Goal: Task Accomplishment & Management: Complete application form

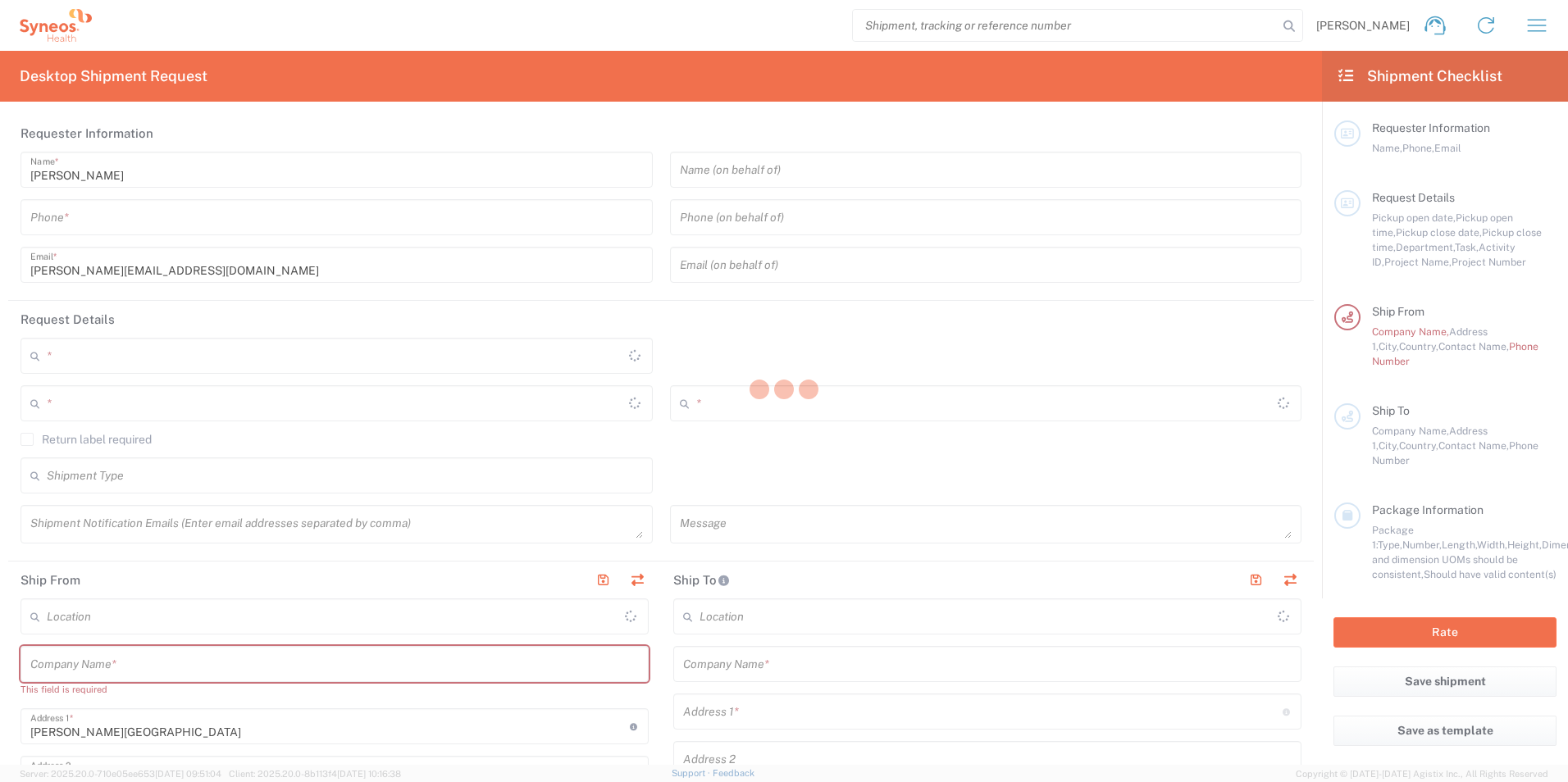
type input "[GEOGRAPHIC_DATA]"
type input "3190"
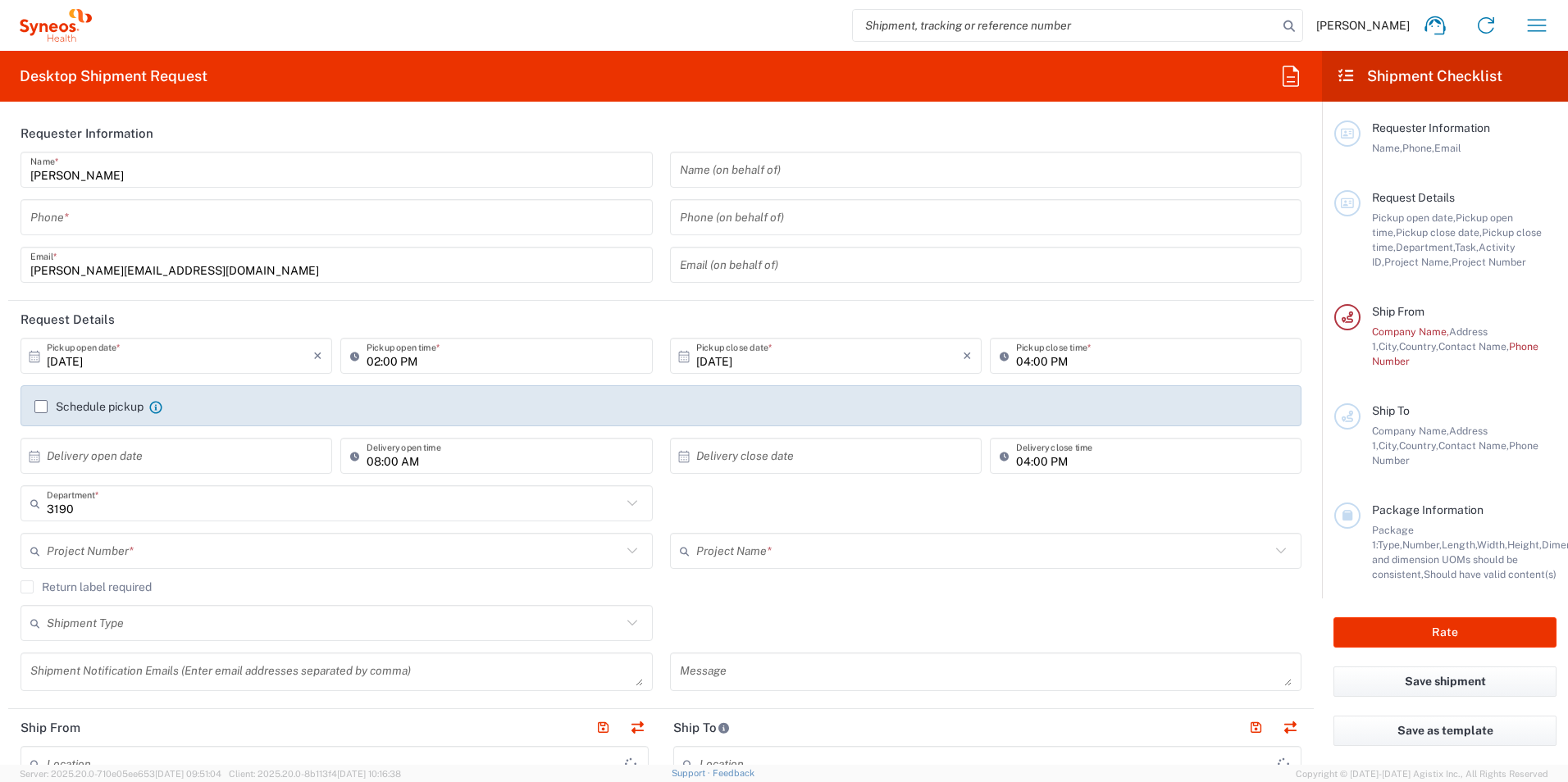
type input "[PERSON_NAME] Research Group Ltd-Macclesfield [GEOGRAPHIC_DATA]"
click at [169, 224] on input "tel" at bounding box center [337, 218] width 613 height 29
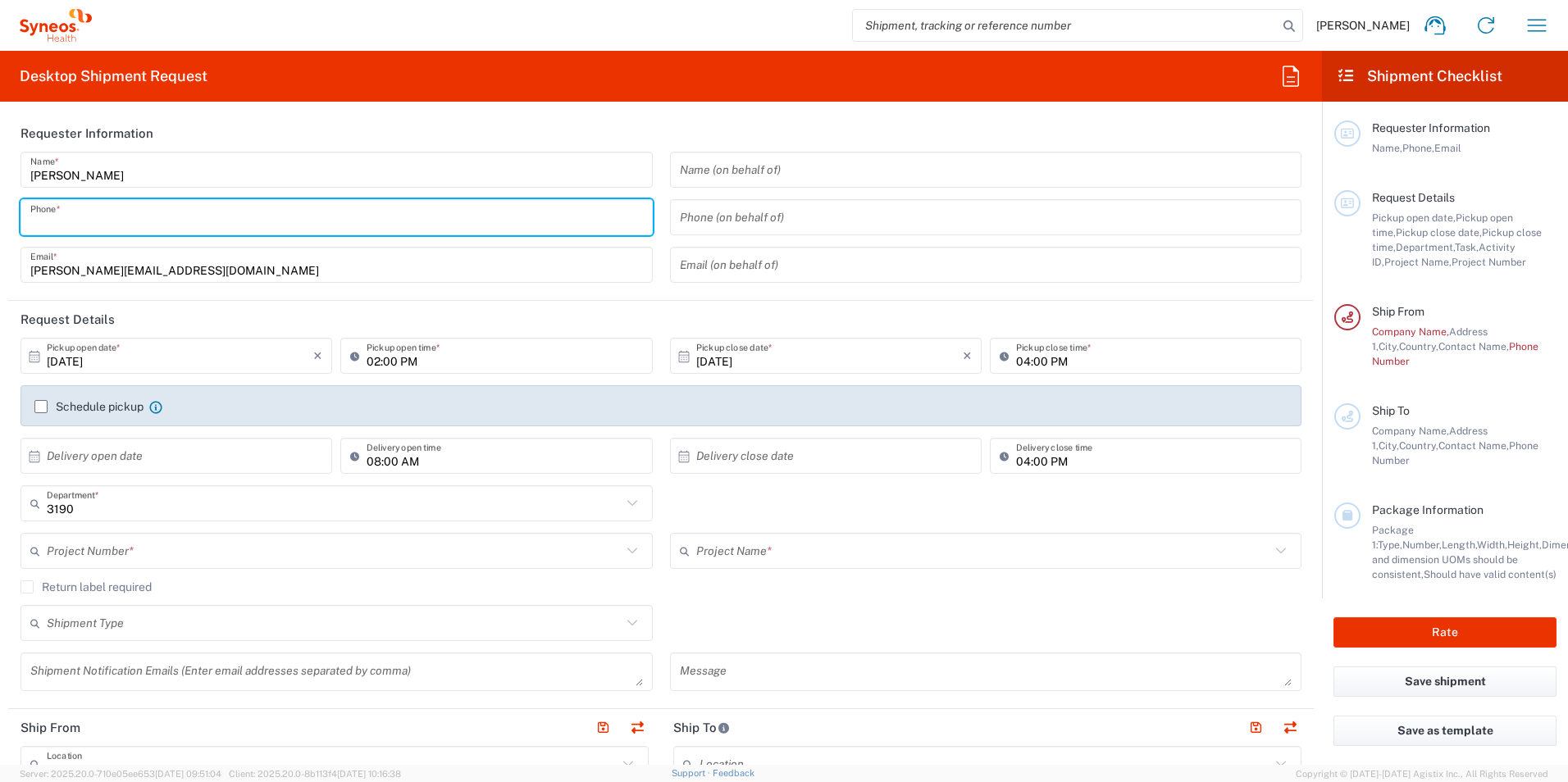
type input "07761722079"
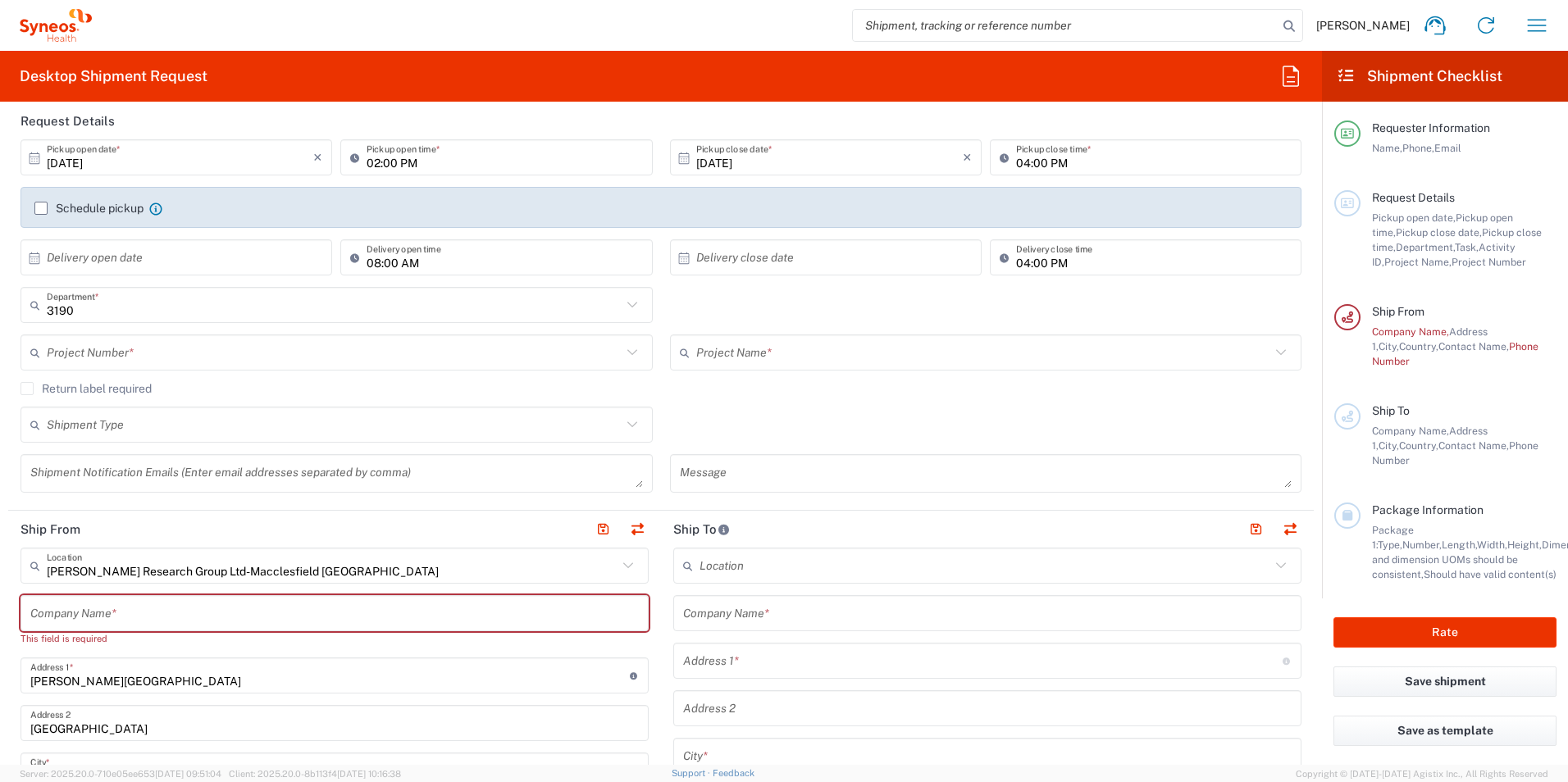
scroll to position [246, 0]
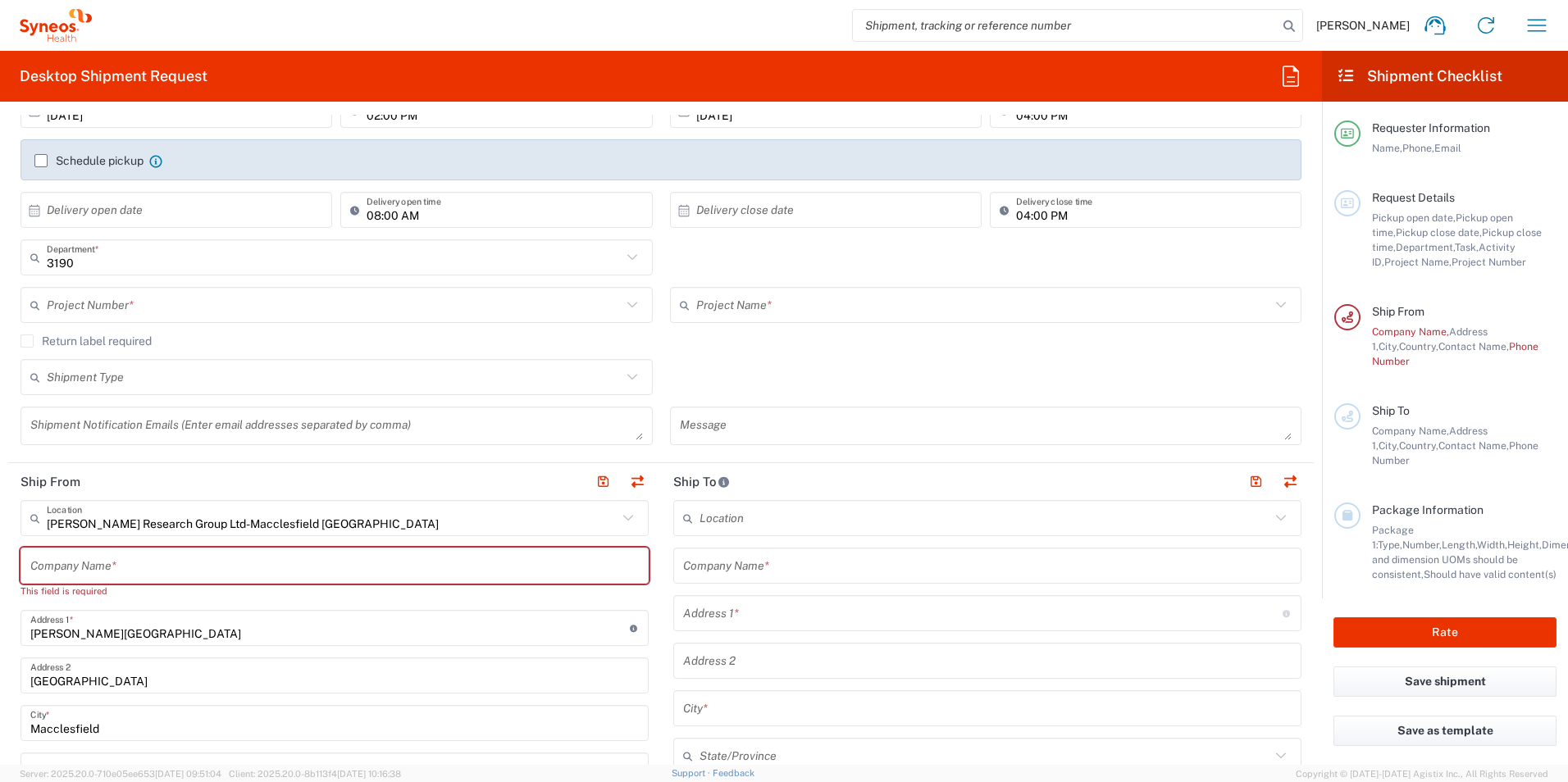
click at [177, 303] on input "text" at bounding box center [334, 306] width 575 height 29
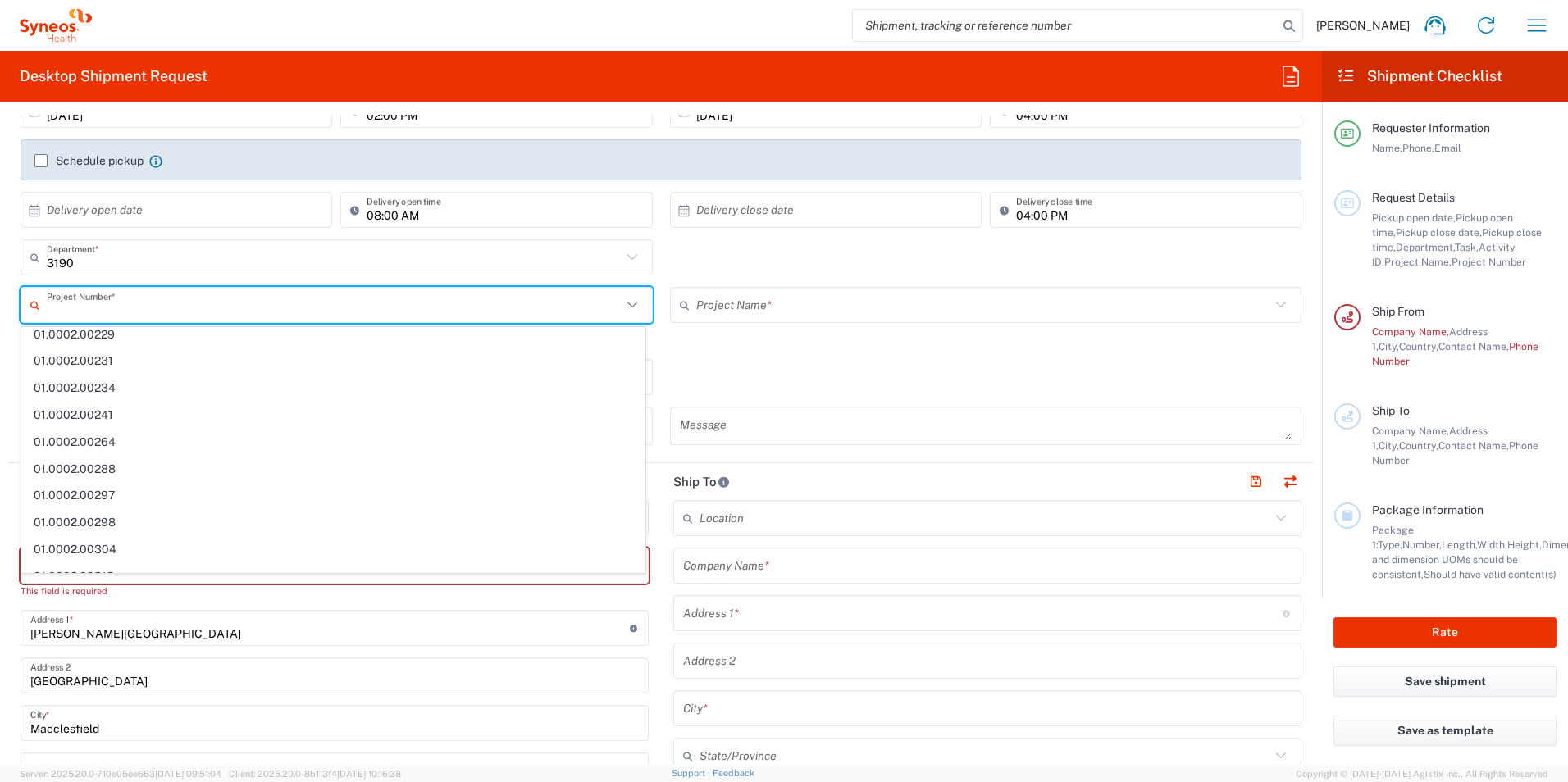
scroll to position [738, 0]
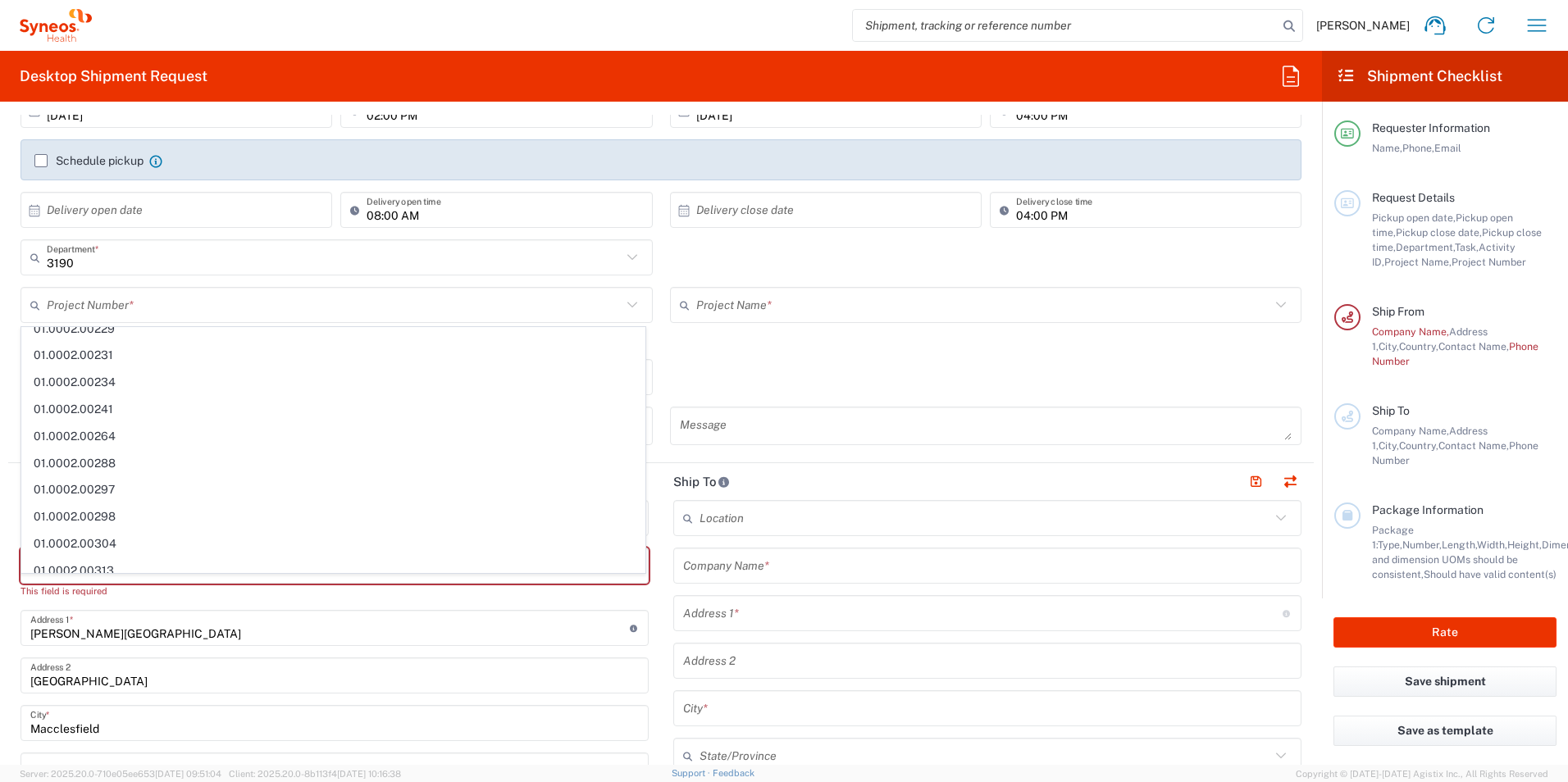
click at [749, 260] on div "3190 Department * 3190 3000 3100 3109 3110 3111 3112 3125 3130 3135 3136 3150 3…" at bounding box center [662, 263] width 1298 height 48
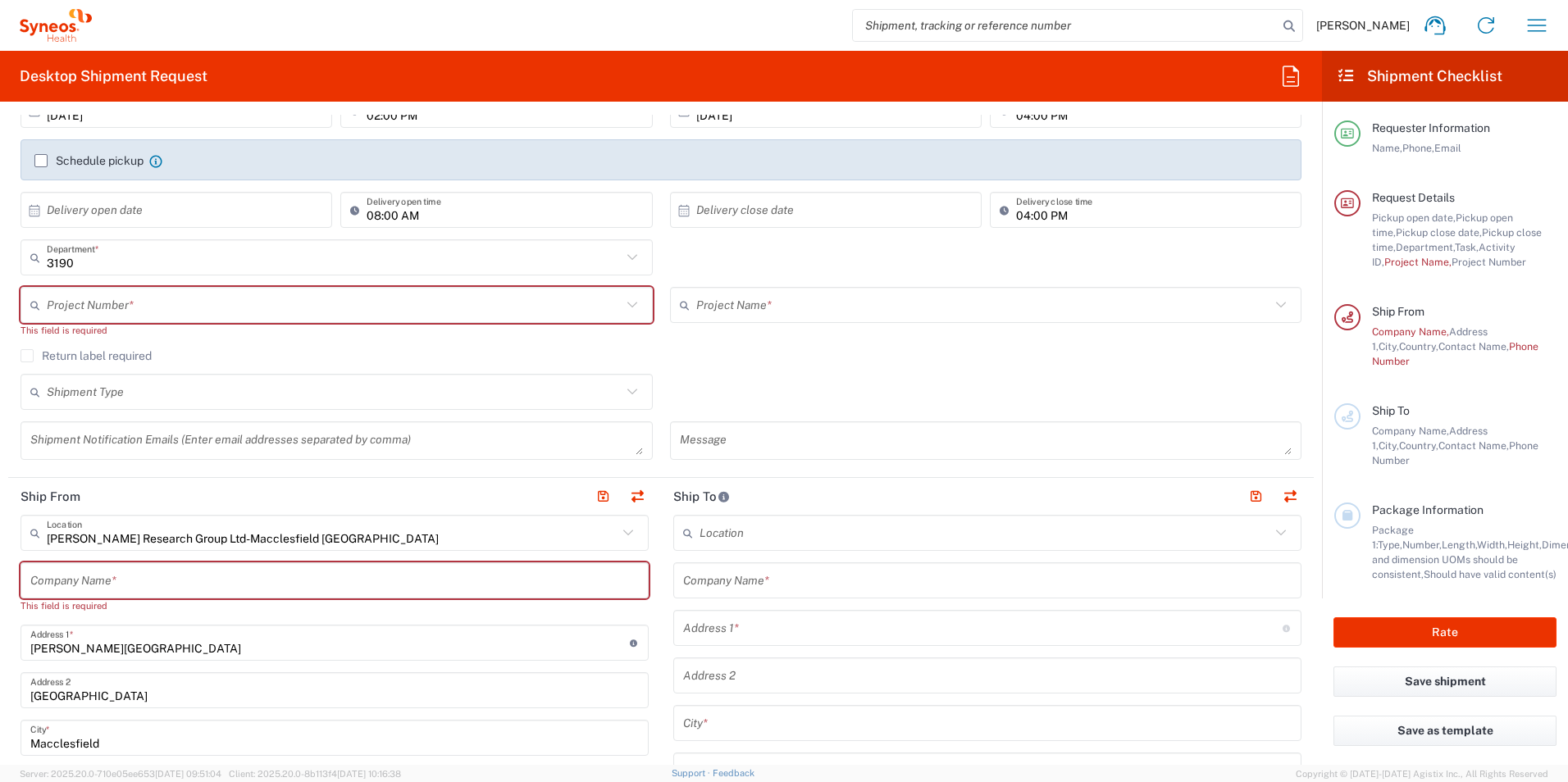
scroll to position [0, 0]
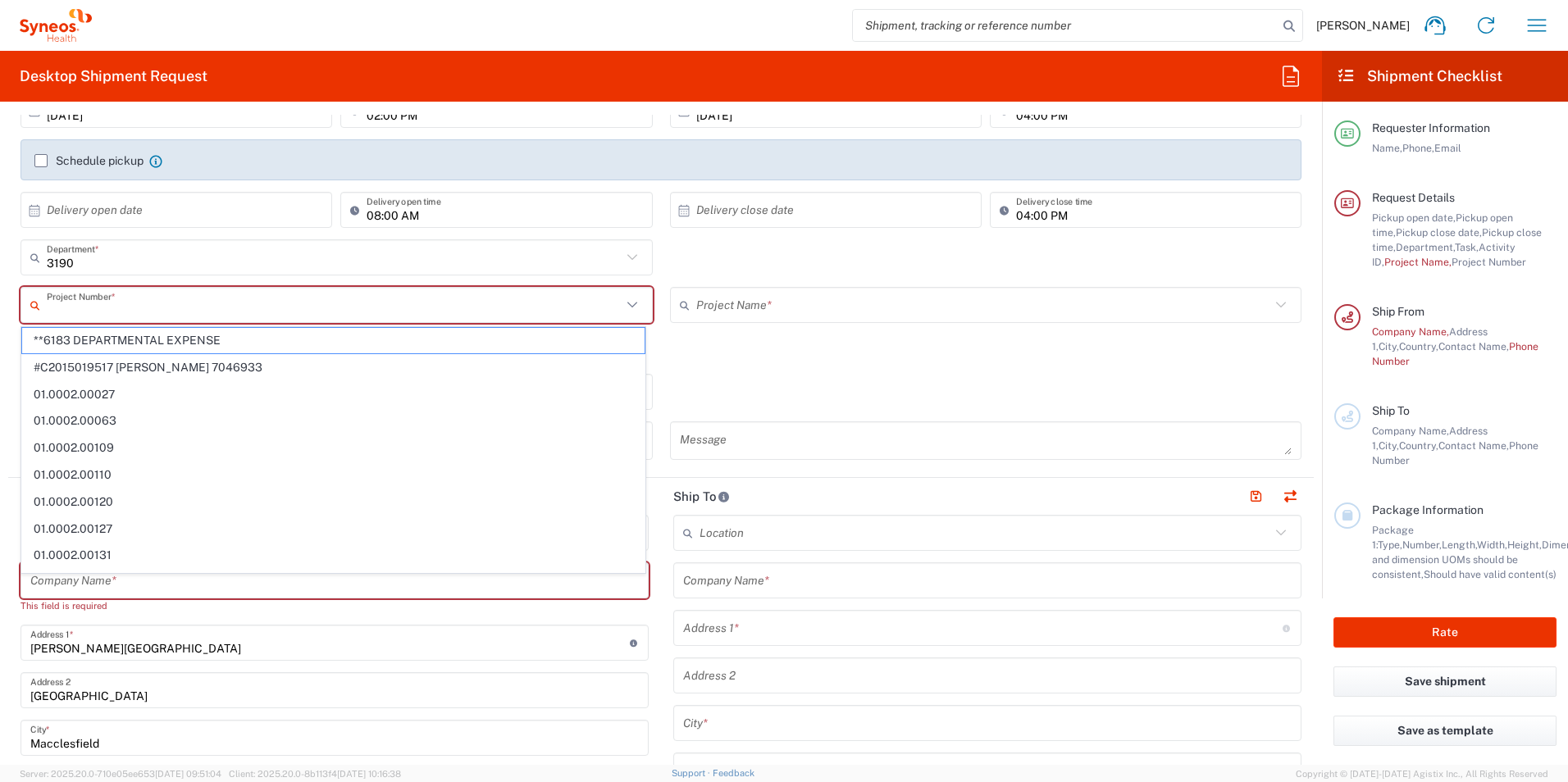
click at [300, 303] on input "text" at bounding box center [334, 306] width 575 height 29
type input "IT"
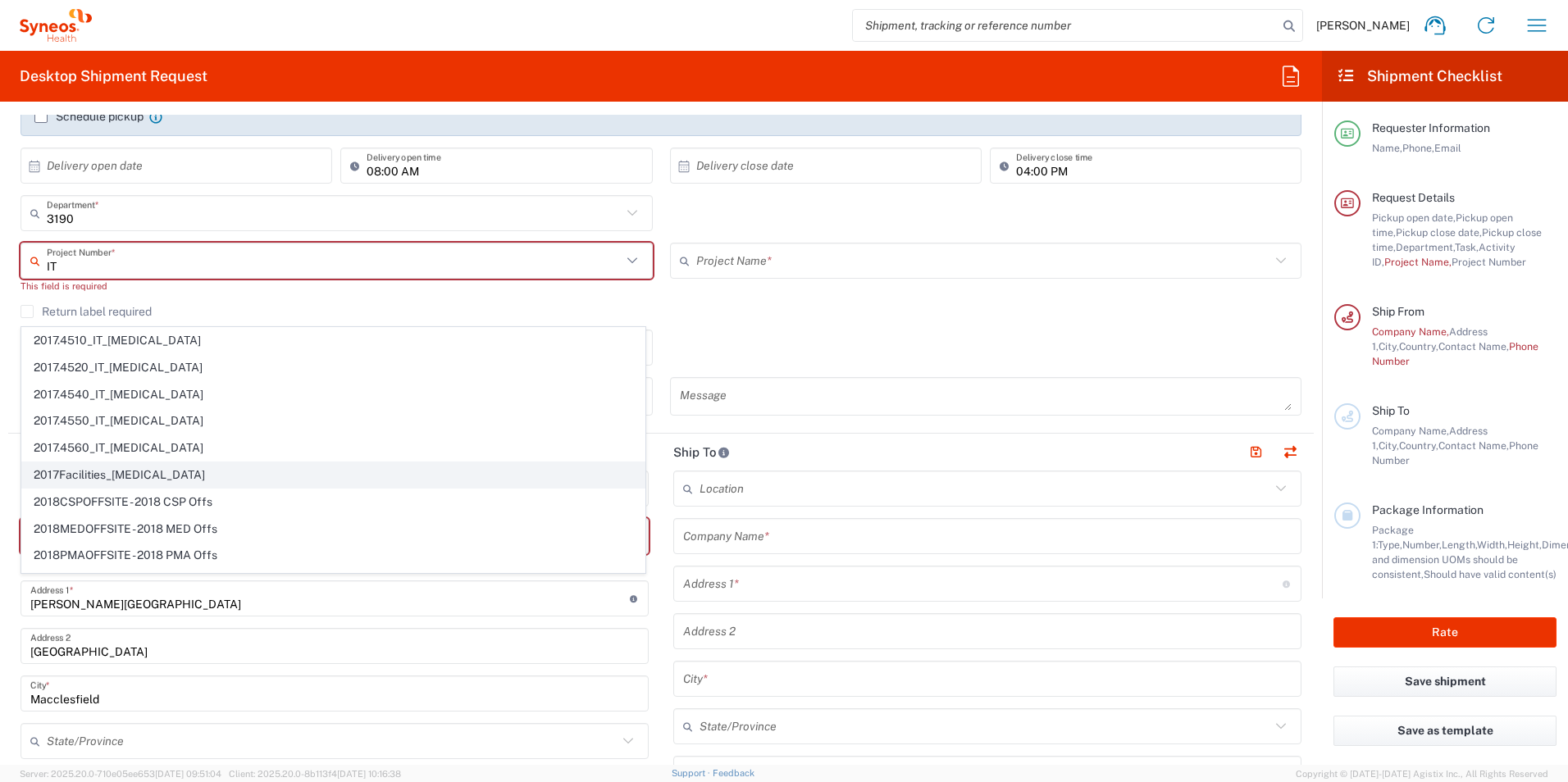
scroll to position [328, 0]
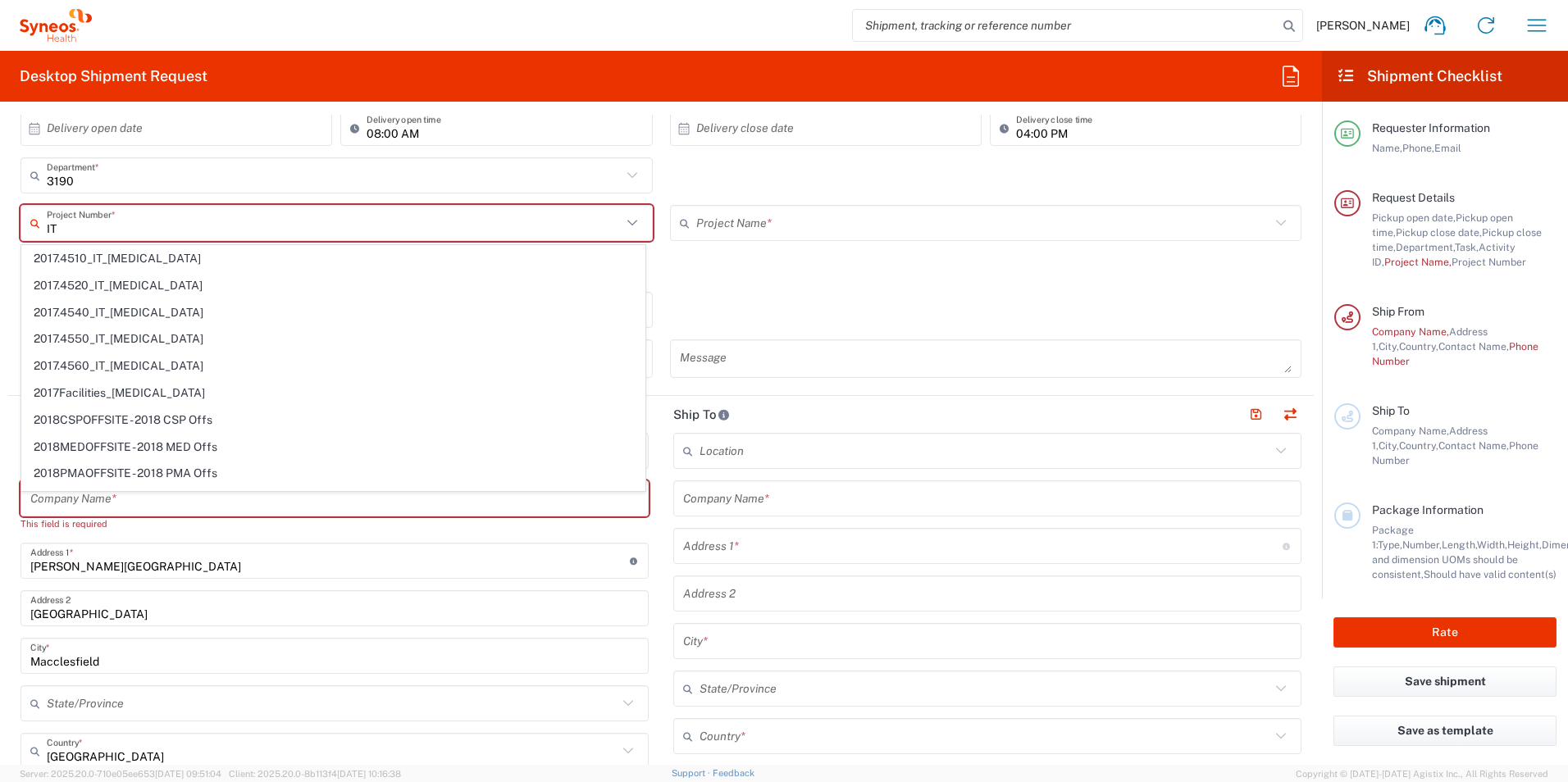
drag, startPoint x: 197, startPoint y: 232, endPoint x: -4, endPoint y: 231, distance: 201.0
click at [0, 231] on html "Hannah Bird Home Shipment estimator Shipment tracking Desktop shipment request …" at bounding box center [784, 391] width 1568 height 782
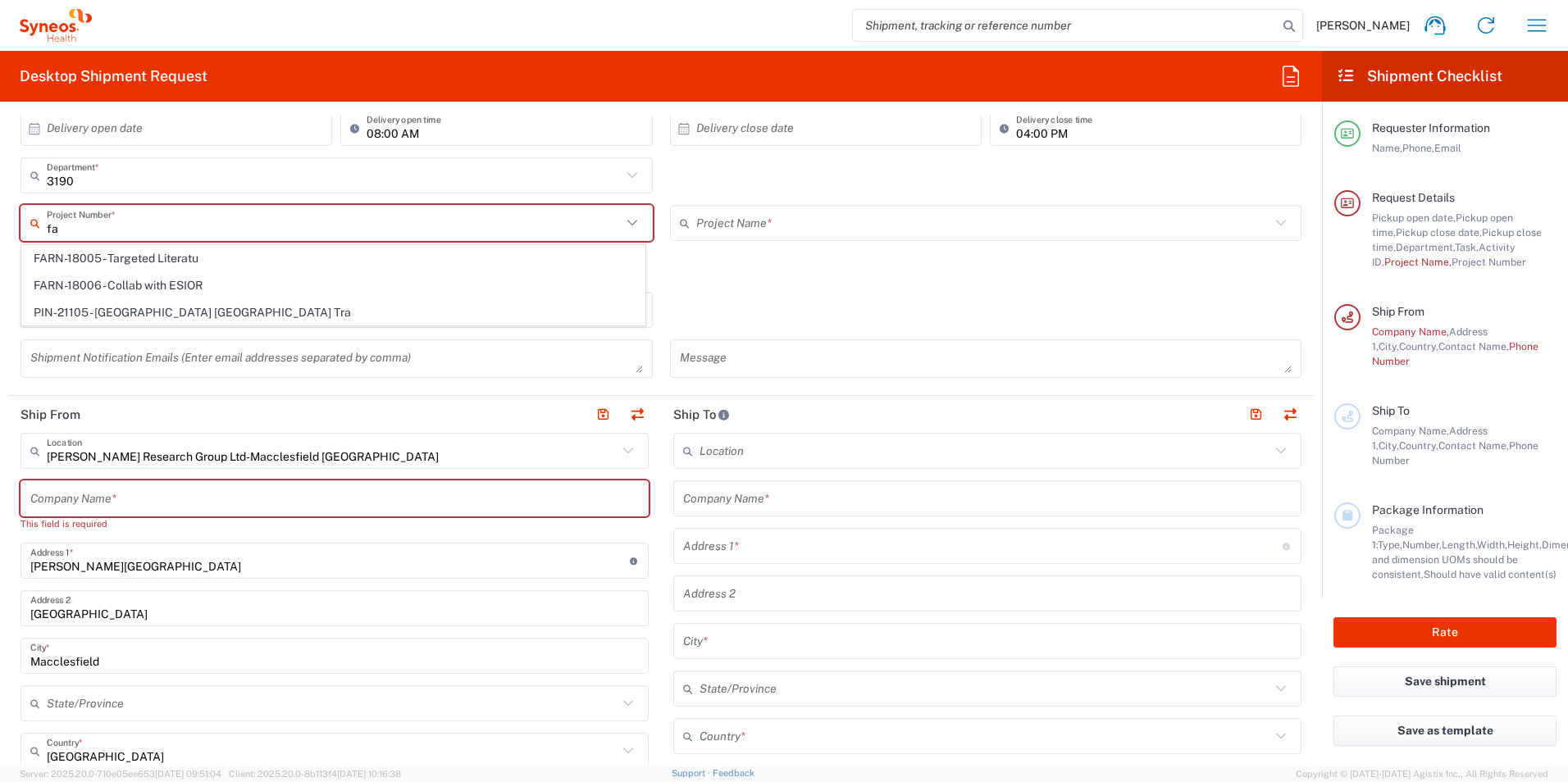
type input "f"
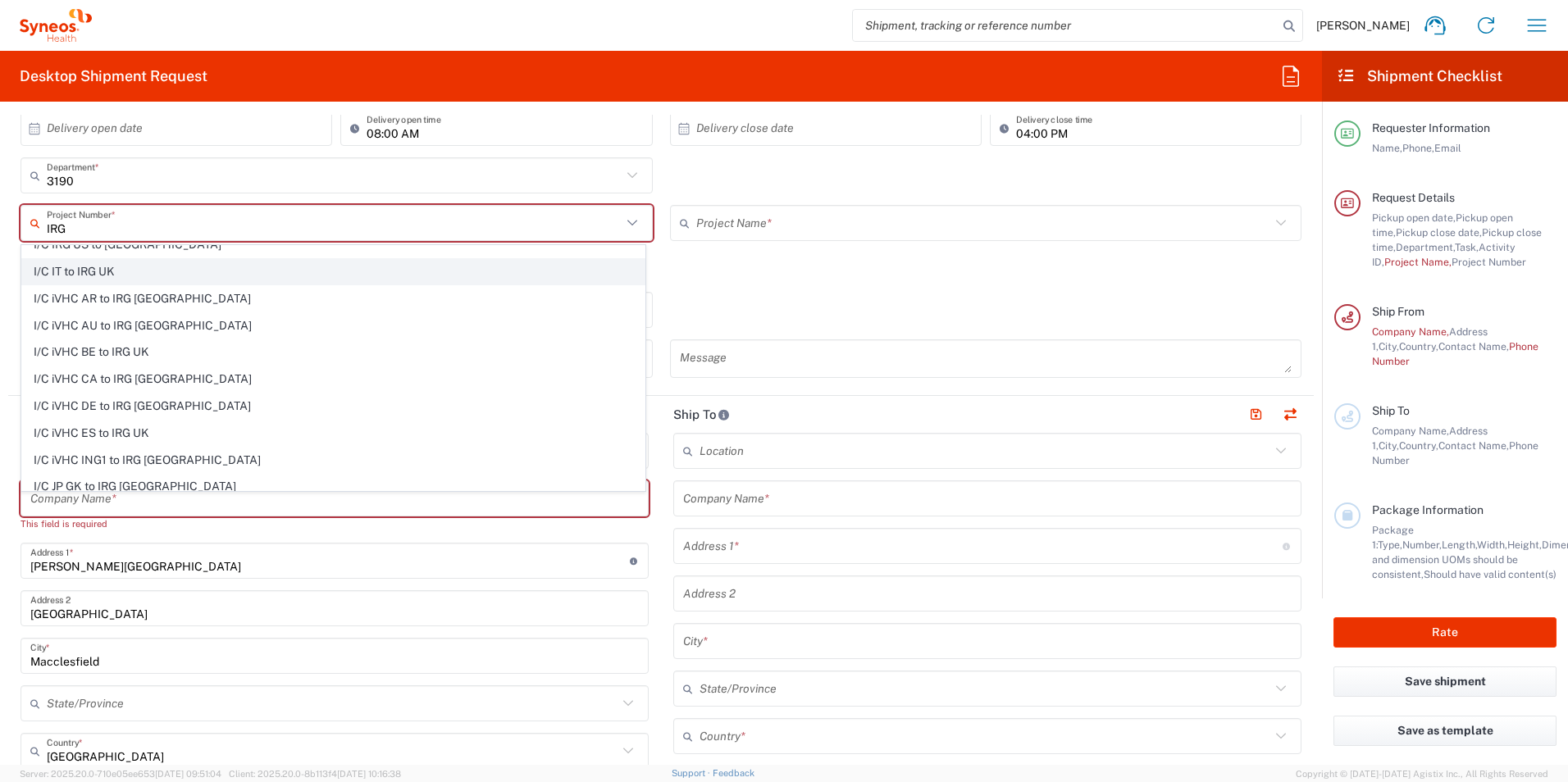
scroll to position [984, 0]
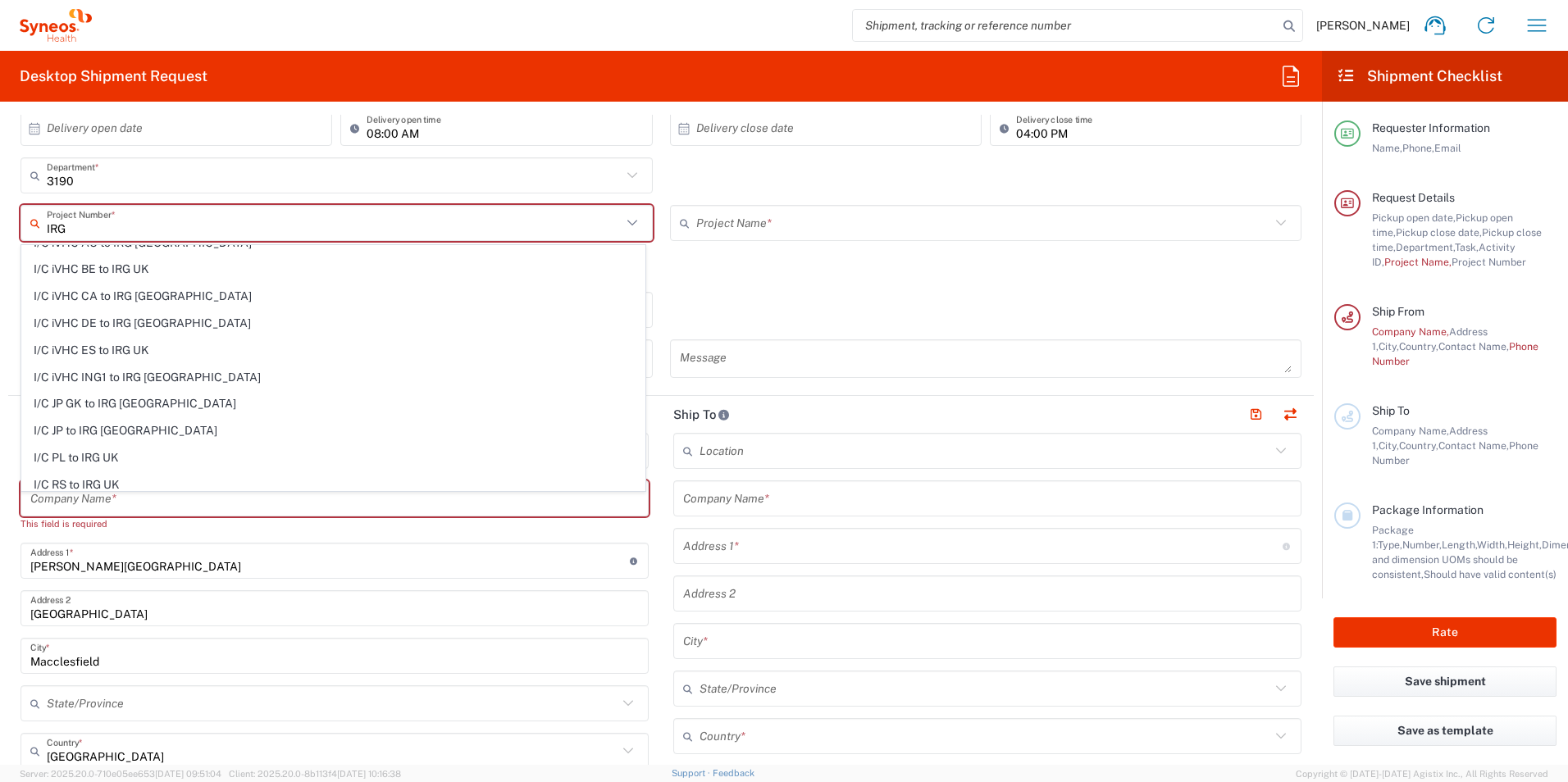
type input "IRG"
click at [779, 292] on div "Shipment Type Batch Regular" at bounding box center [662, 316] width 1298 height 48
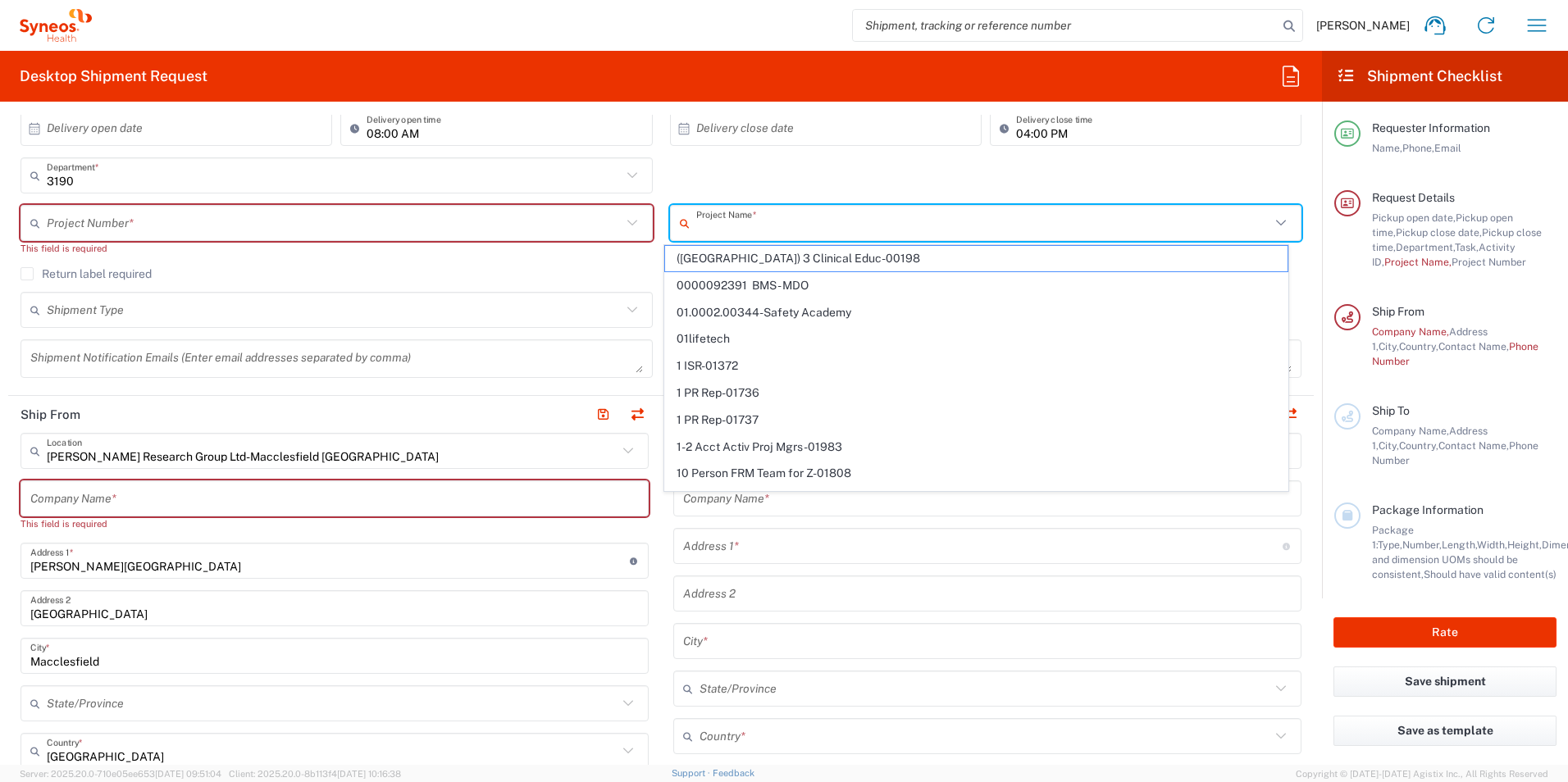
click at [751, 211] on input "text" at bounding box center [984, 223] width 575 height 29
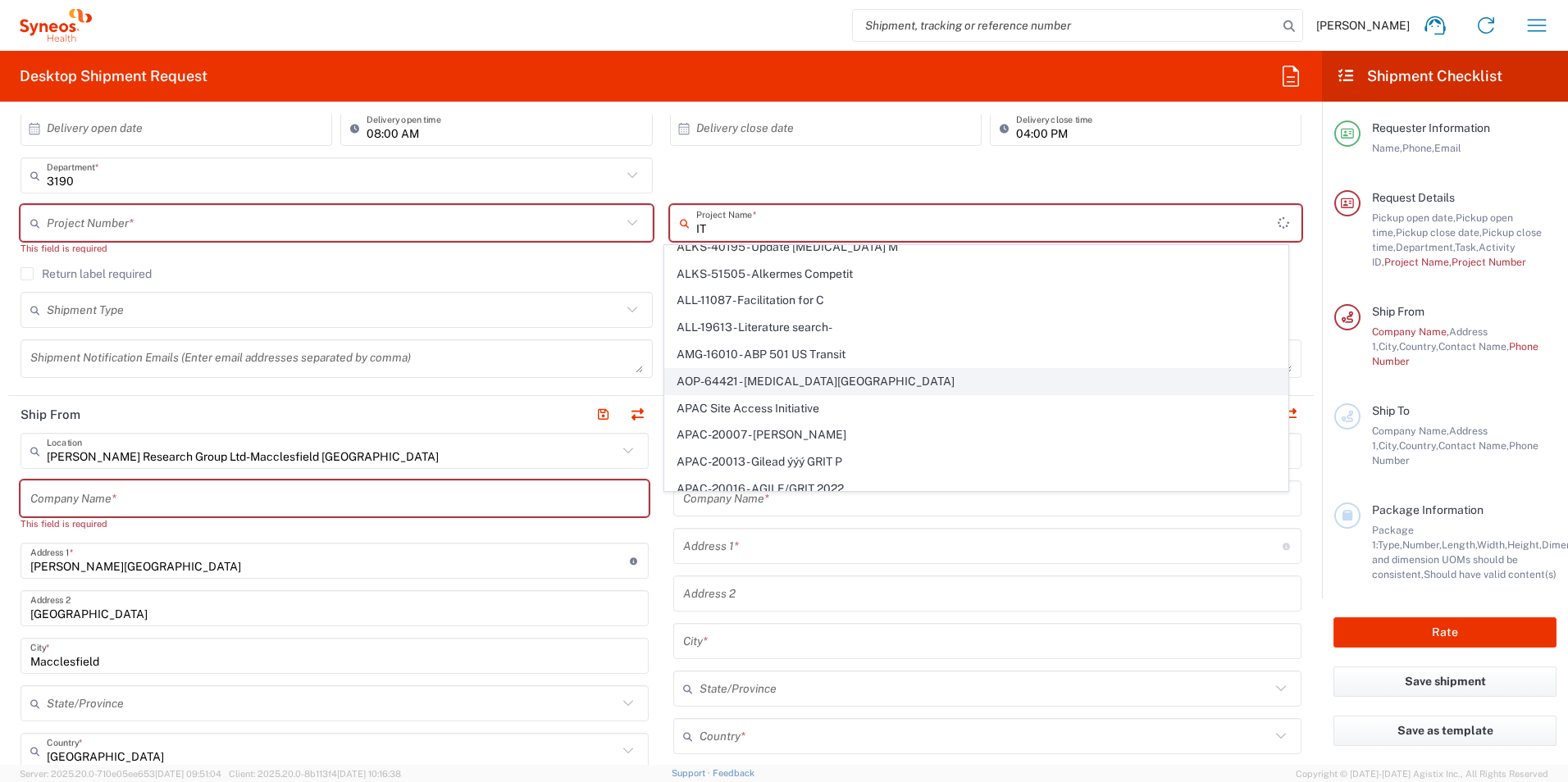
scroll to position [1099, 0]
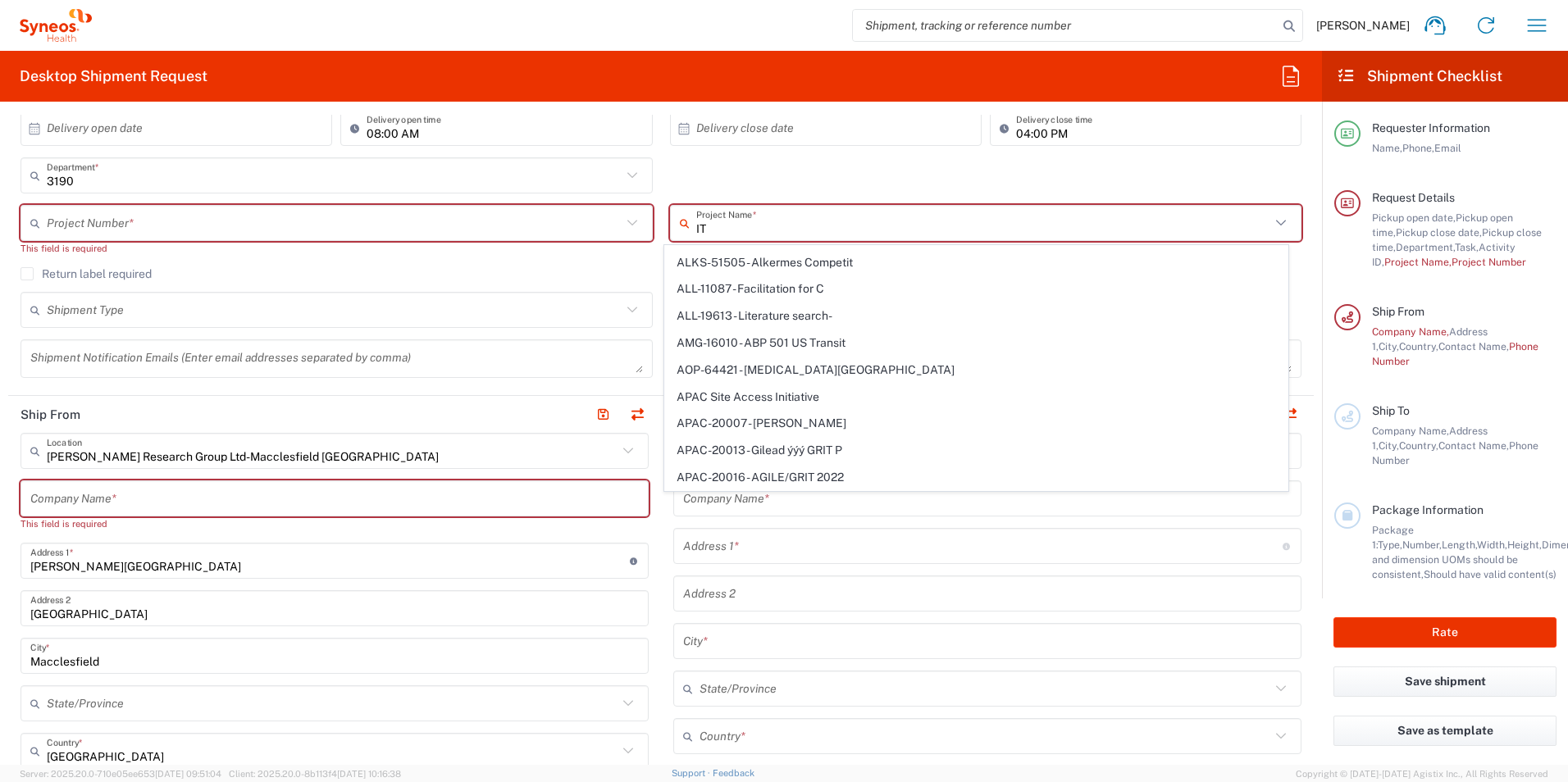
type input "IT"
click at [883, 177] on div "3190 Department * 3190 3000 3100 3109 3110 3111 3112 3125 3130 3135 3136 3150 3…" at bounding box center [662, 181] width 1298 height 48
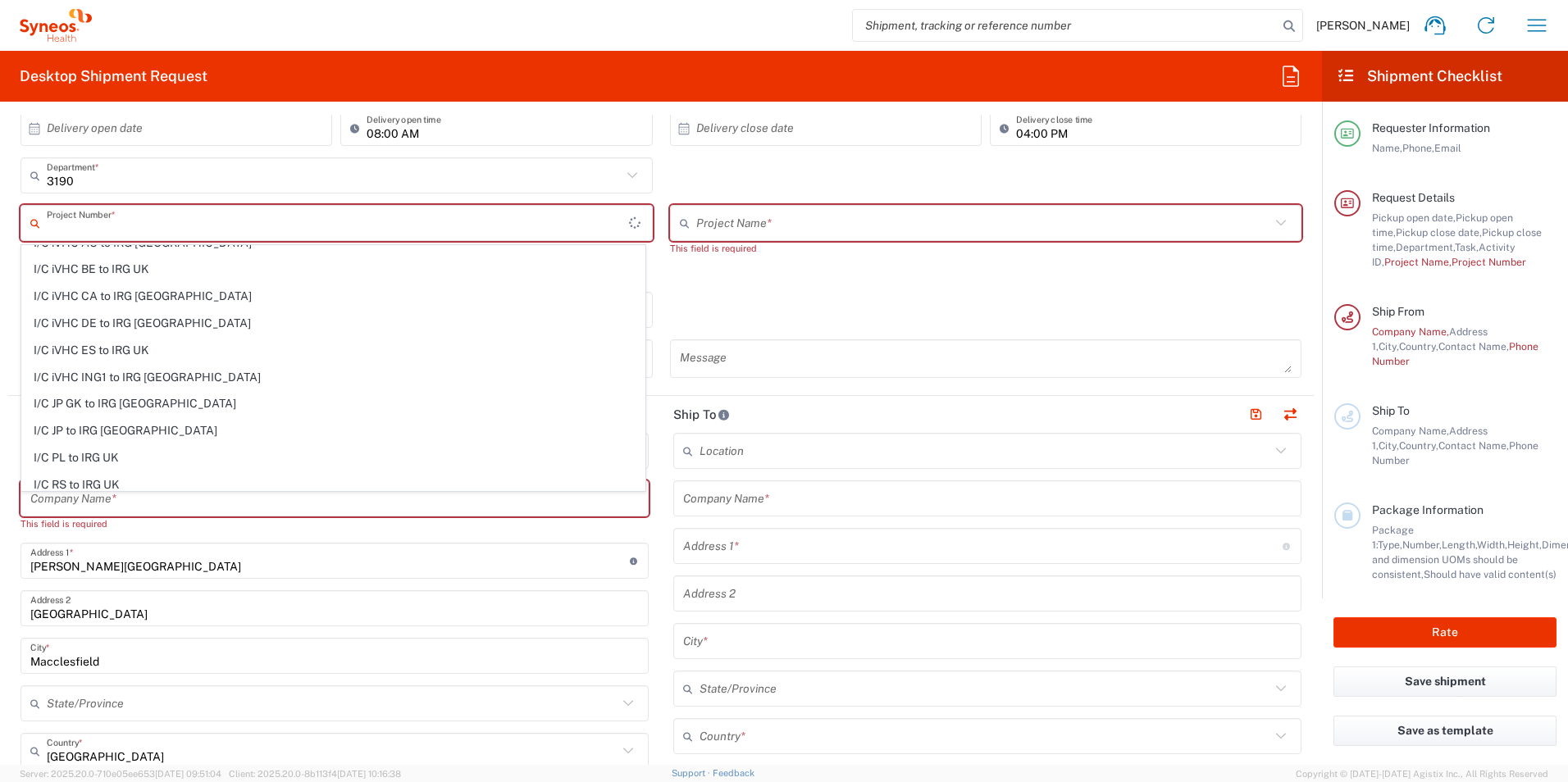
scroll to position [0, 0]
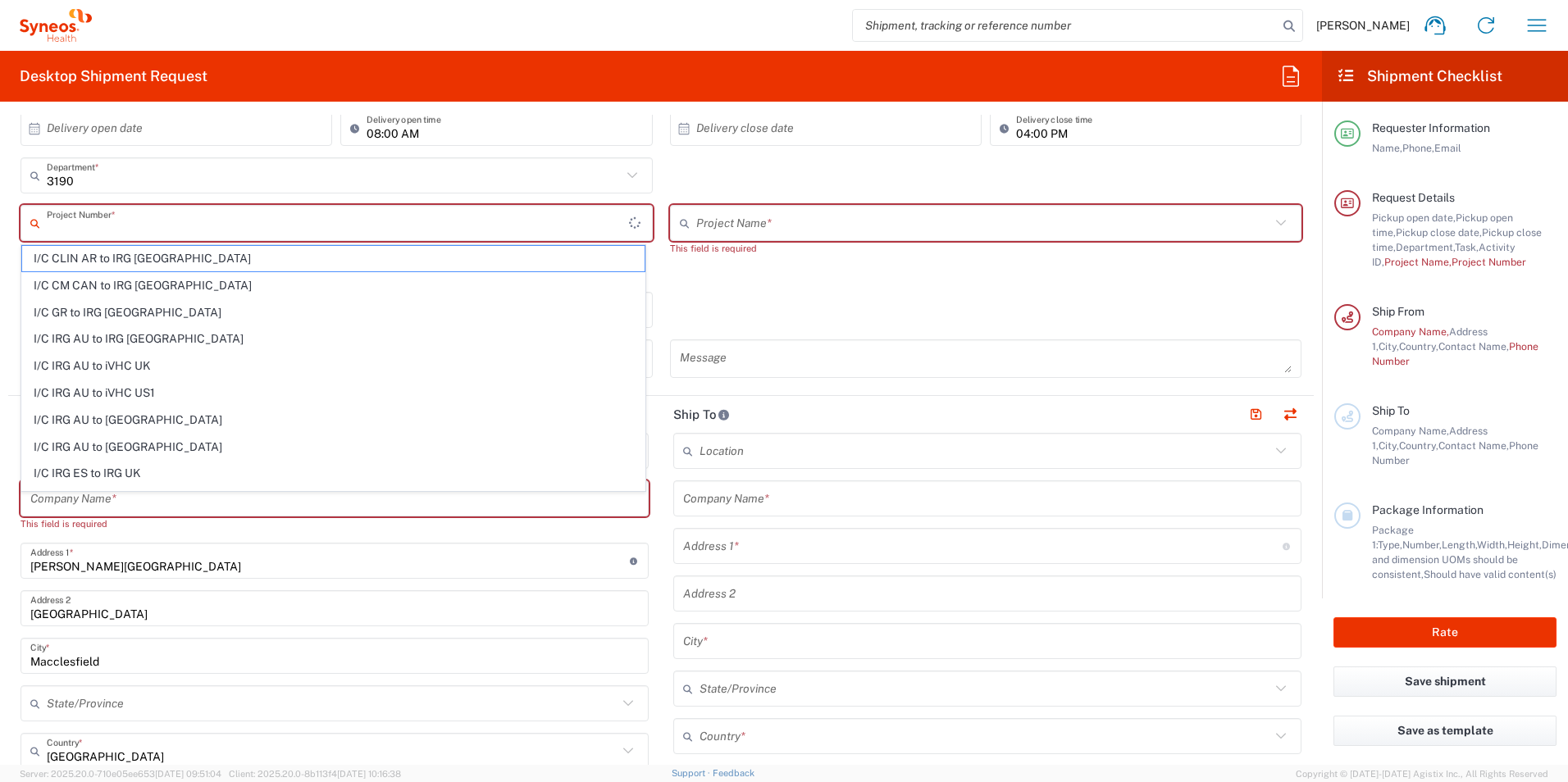
click at [428, 227] on input "text" at bounding box center [337, 223] width 582 height 29
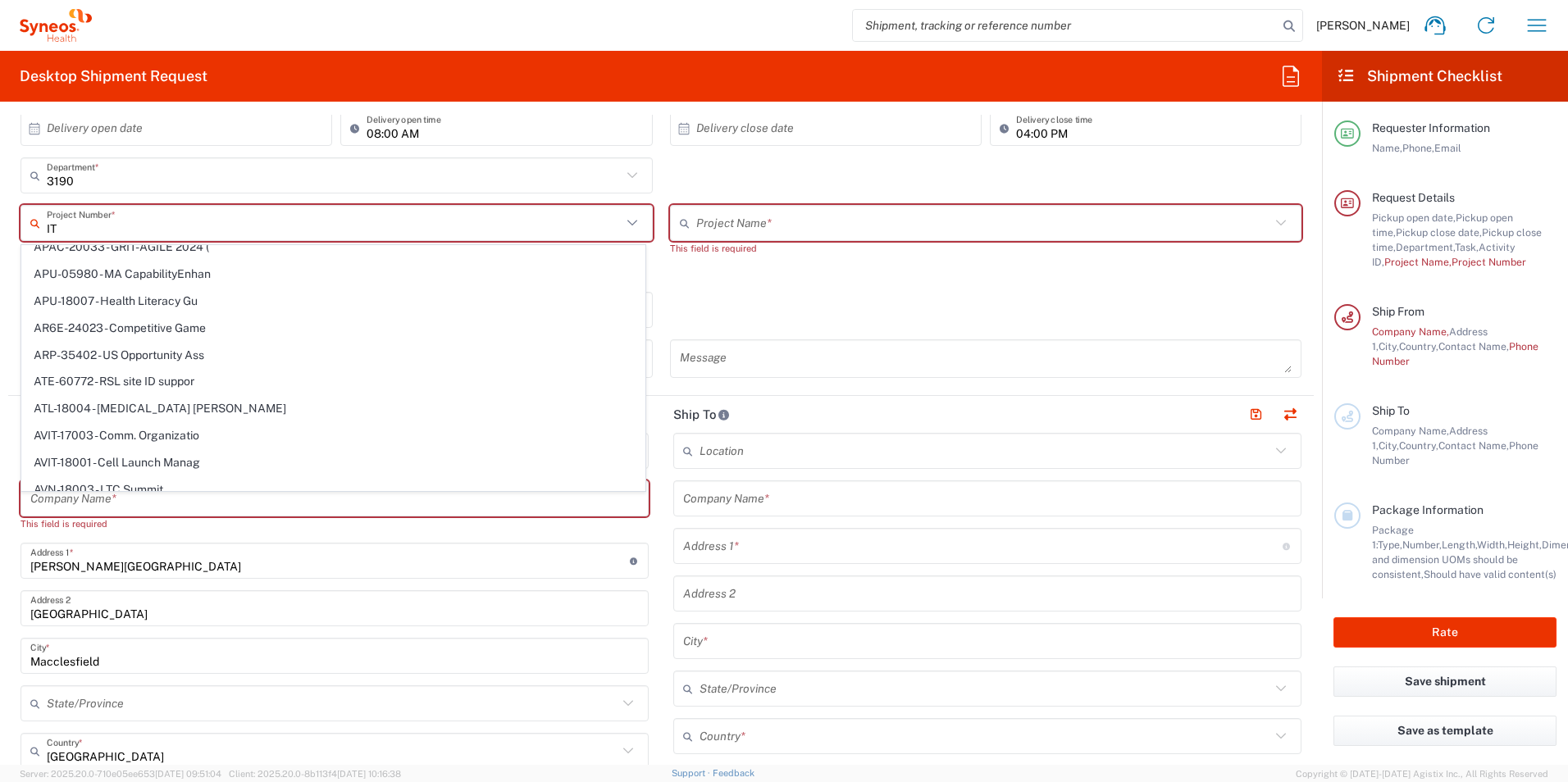
scroll to position [1099, 0]
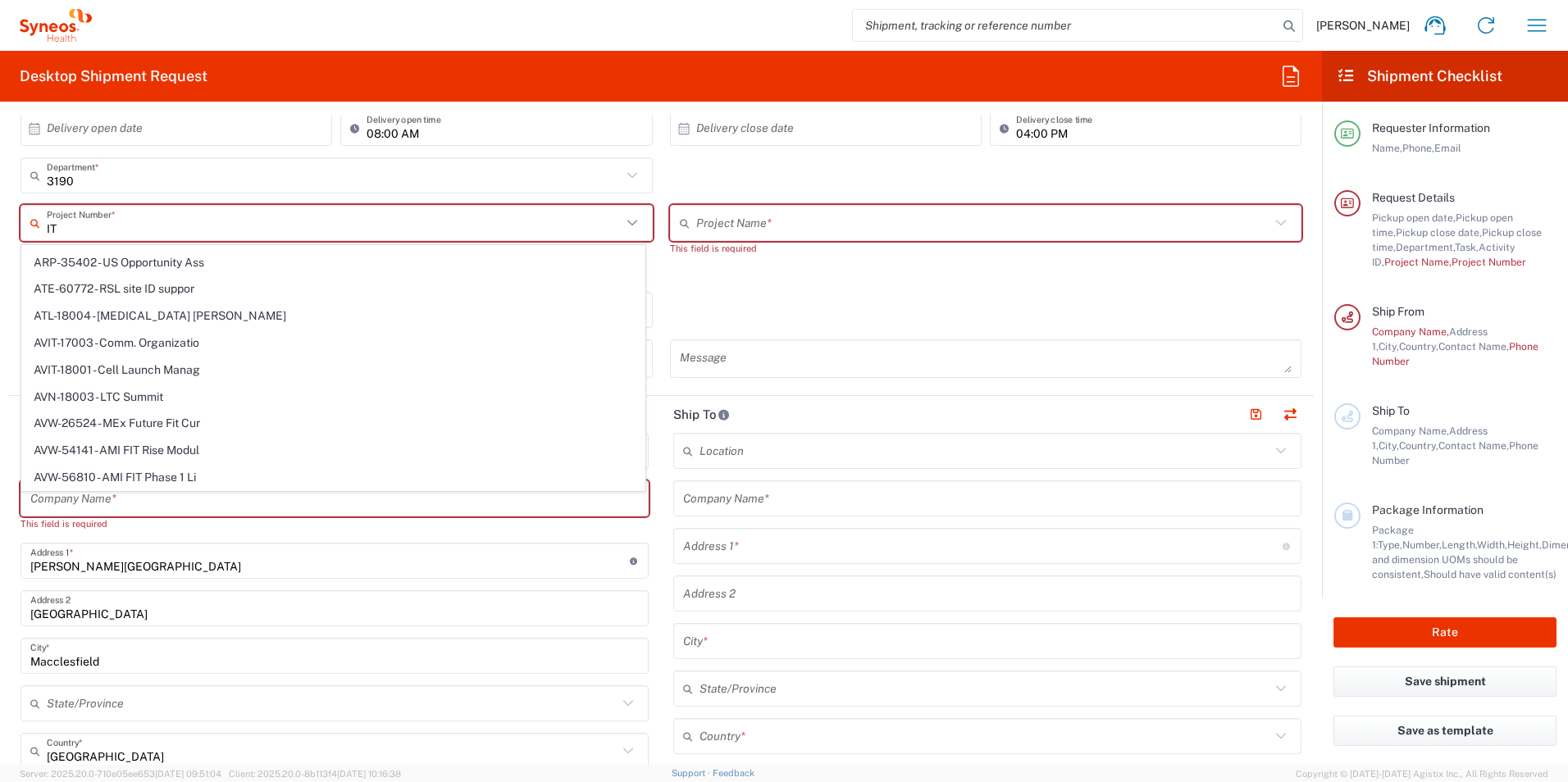
type input "IT"
click at [690, 181] on div "3190 Department * 3190 3000 3100 3109 3110 3111 3112 3125 3130 3135 3136 3150 3…" at bounding box center [662, 181] width 1298 height 48
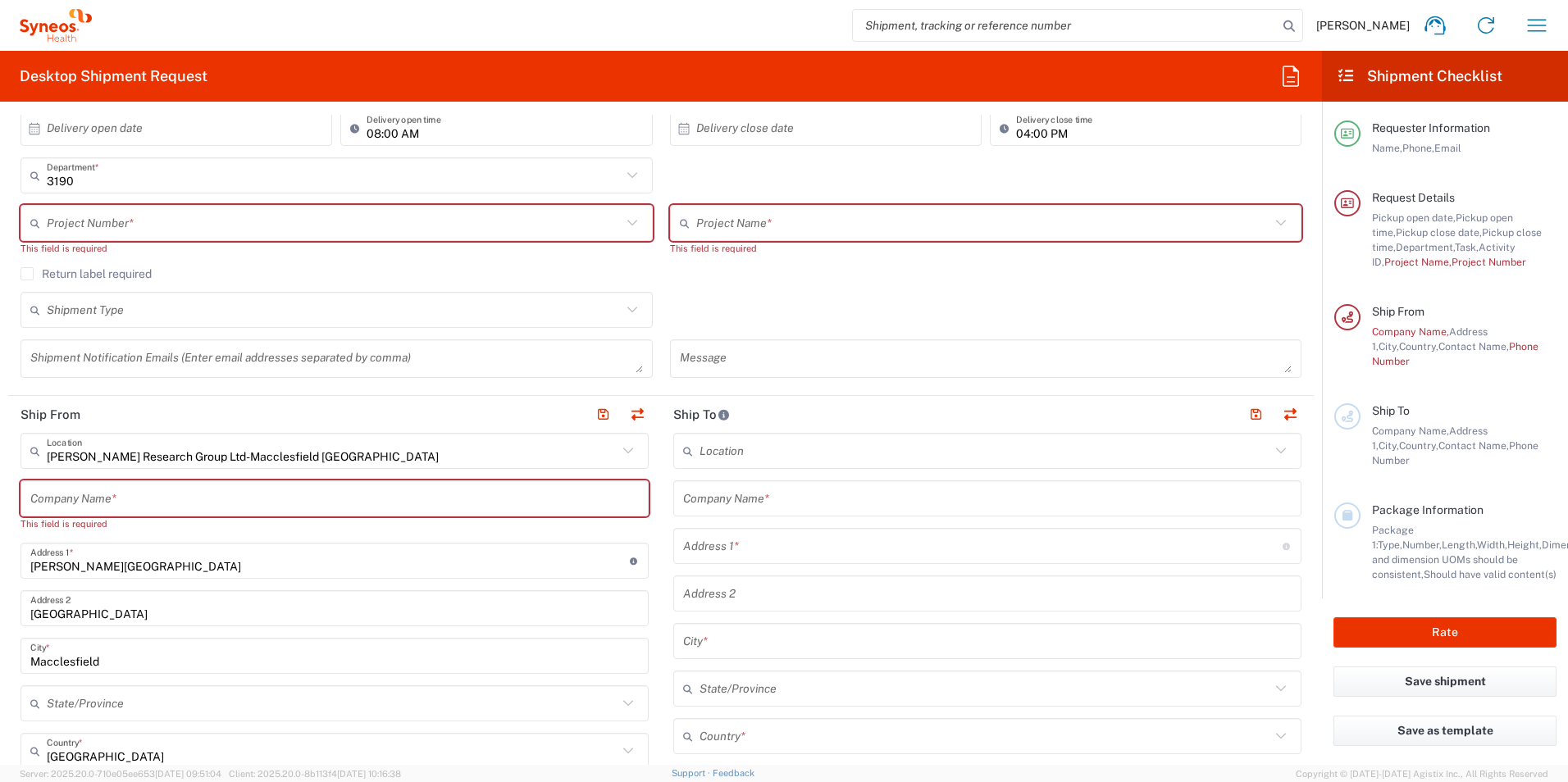
click at [717, 274] on agx-checkbox-control "Return label required" at bounding box center [661, 274] width 1282 height 13
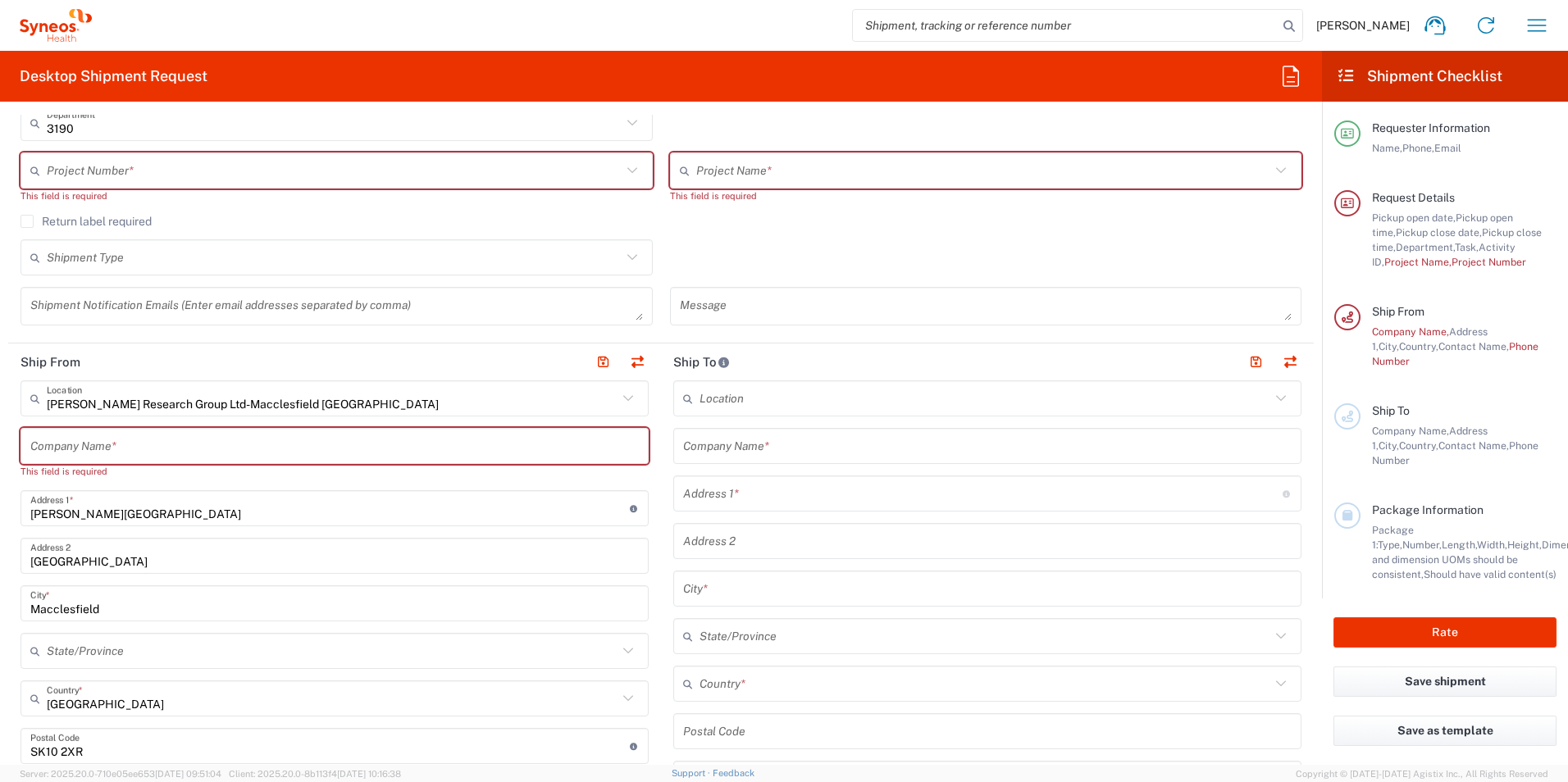
scroll to position [410, 0]
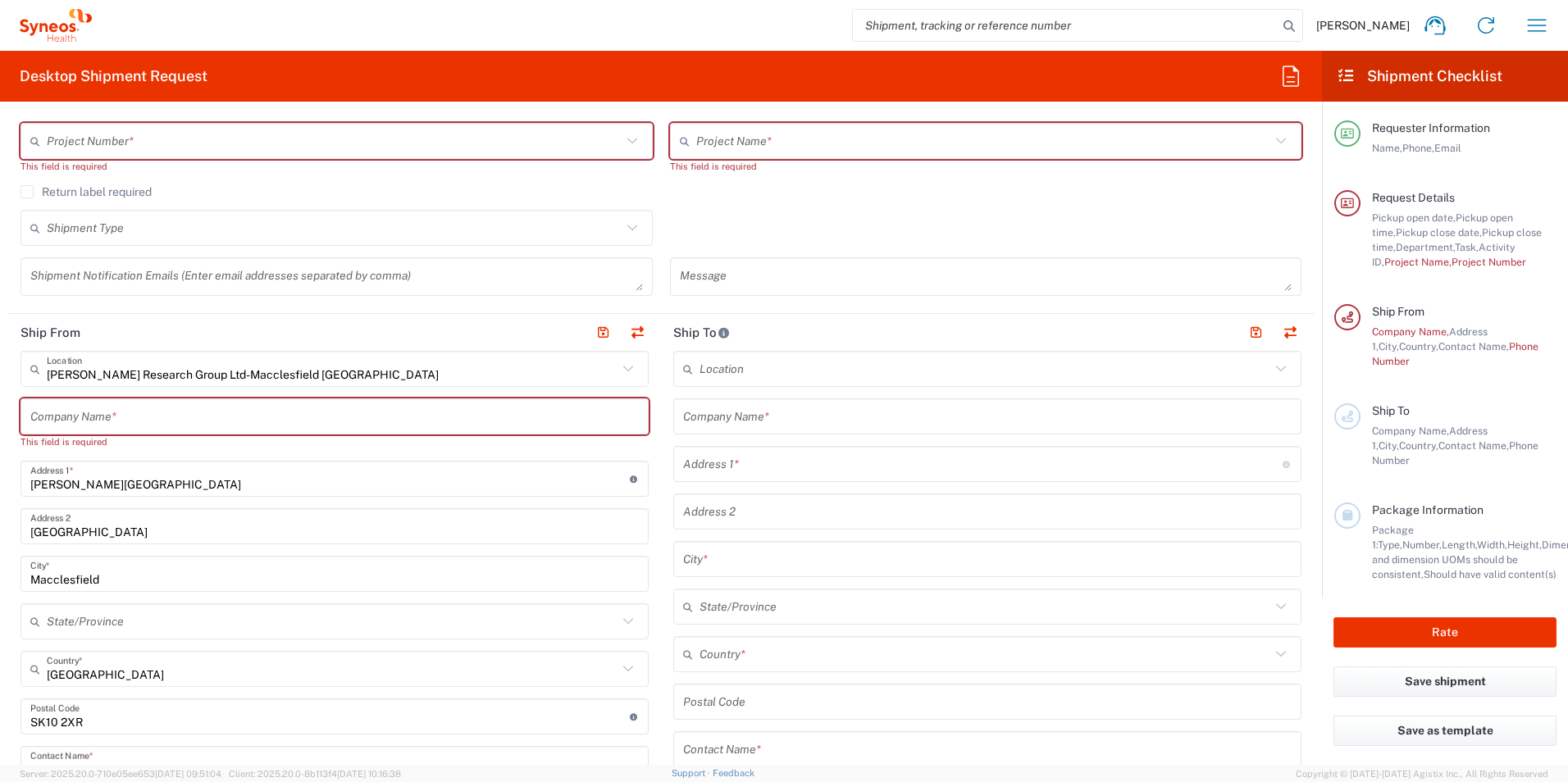
click at [708, 413] on input "text" at bounding box center [987, 417] width 609 height 29
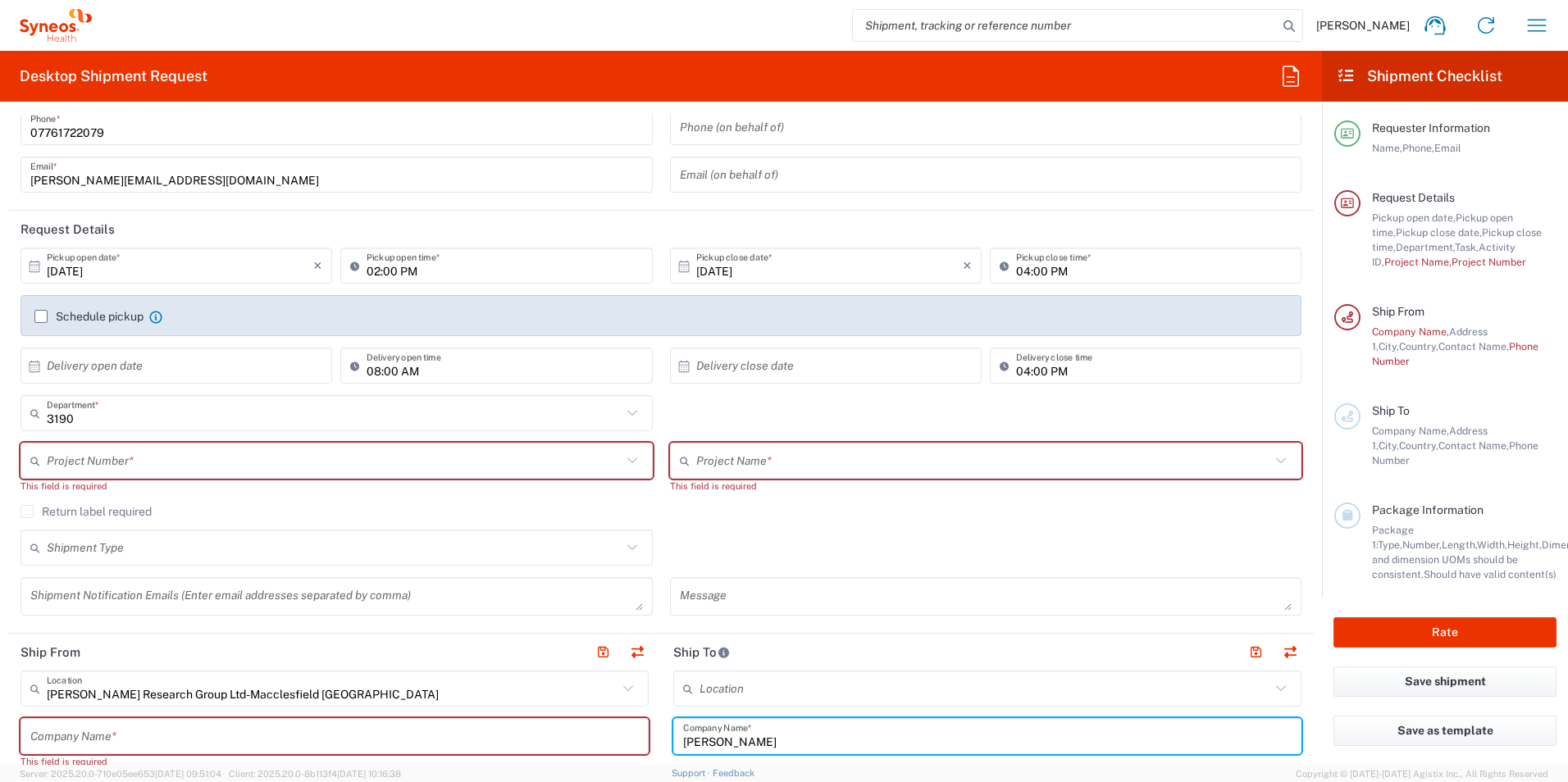
scroll to position [0, 0]
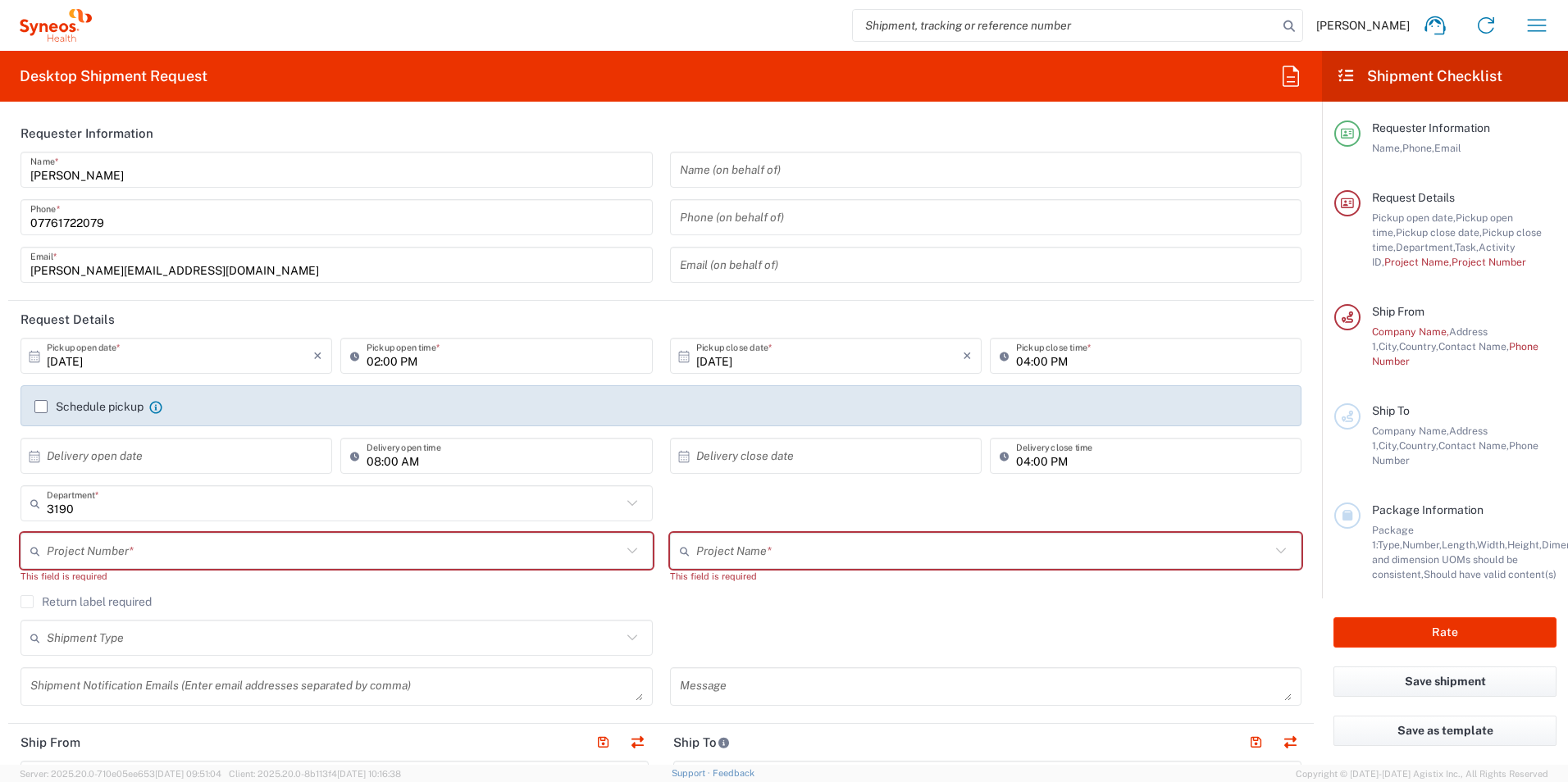
type input "Illingworth"
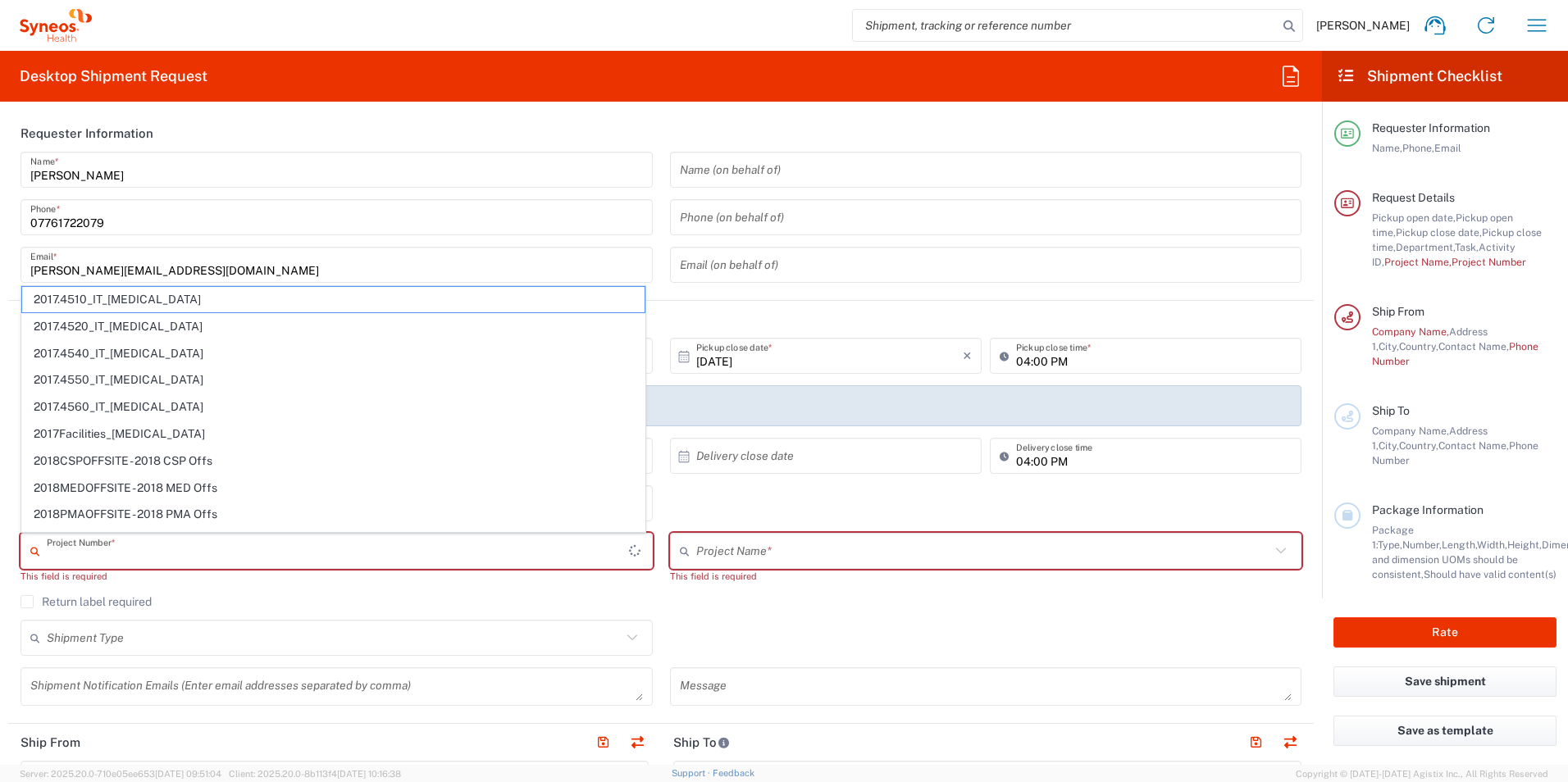
click at [162, 551] on input "text" at bounding box center [337, 551] width 582 height 29
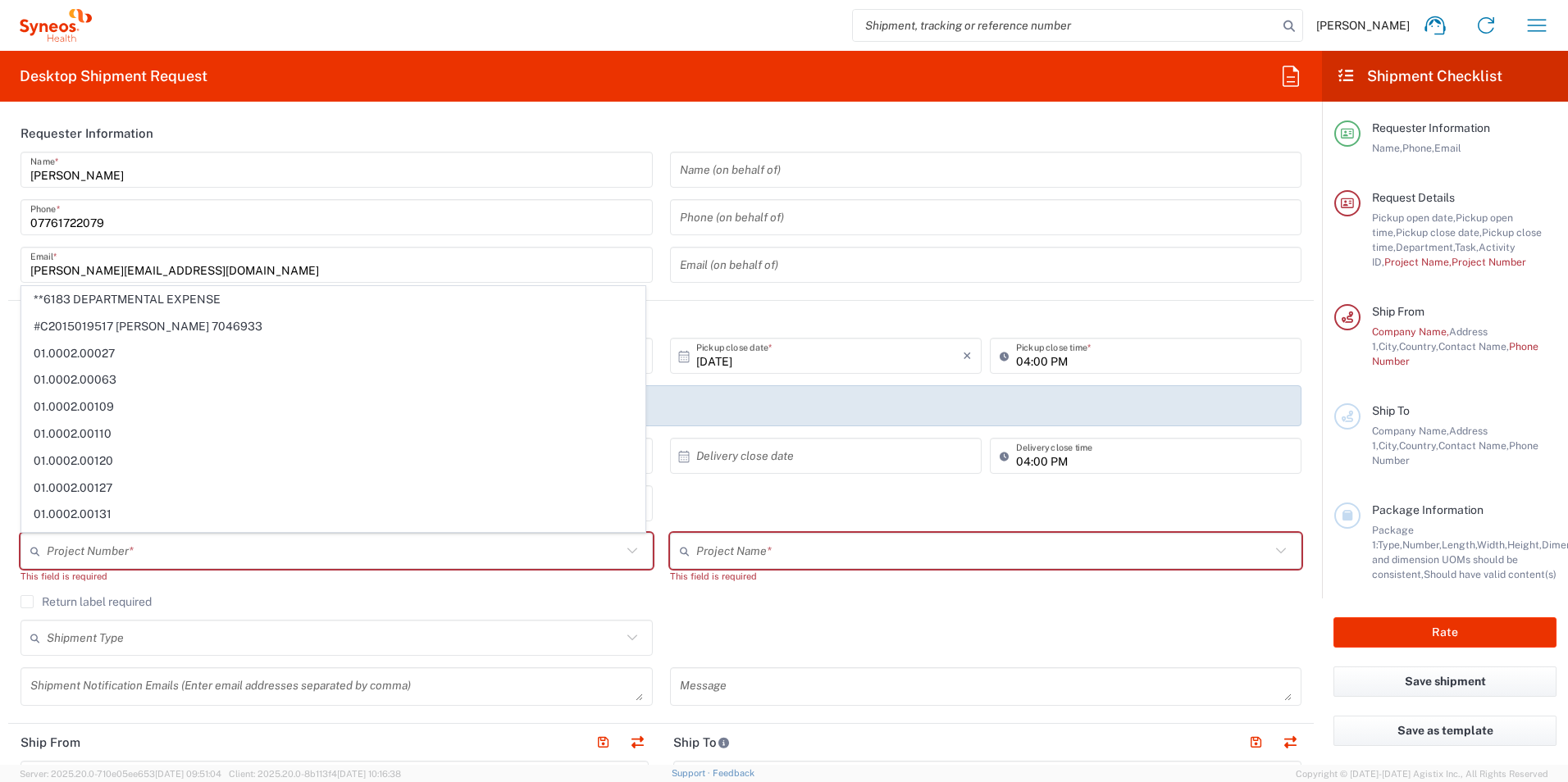
click at [881, 292] on div "Name (on behalf of) Phone (on behalf of) Email (on behalf of)" at bounding box center [986, 223] width 649 height 143
